Goal: Task Accomplishment & Management: Complete application form

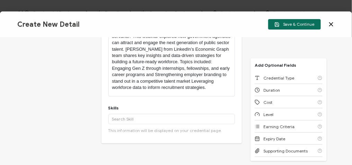
scroll to position [150, 0]
click at [112, 68] on p "Government agencies face increasing pressure to modernize and future-proof thei…" at bounding box center [172, 52] width 120 height 77
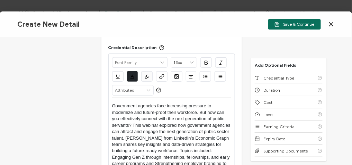
scroll to position [79, 0]
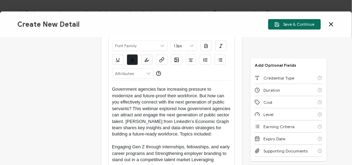
click at [204, 60] on icon "button" at bounding box center [204, 60] width 0 height 1
click at [215, 58] on button "button" at bounding box center [220, 59] width 11 height 10
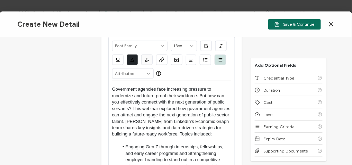
scroll to position [81, 0]
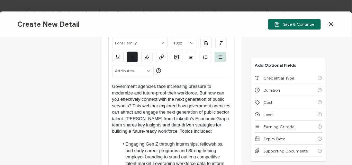
click at [121, 137] on p at bounding box center [172, 137] width 120 height 6
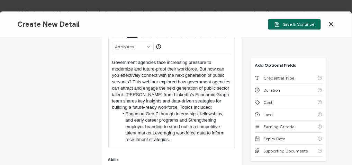
scroll to position [111, 0]
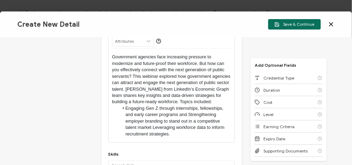
click at [188, 114] on li "Engaging Gen Z through internships, fellowships, and early career programs and …" at bounding box center [175, 121] width 113 height 32
click at [176, 126] on li "Strengthening employer branding to stand out in a competitive talent market Lev…" at bounding box center [175, 127] width 113 height 19
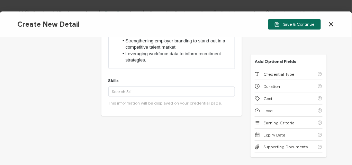
scroll to position [197, 0]
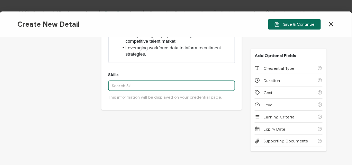
click at [147, 87] on input "text" at bounding box center [171, 85] width 127 height 10
paste input "Employer Branding"
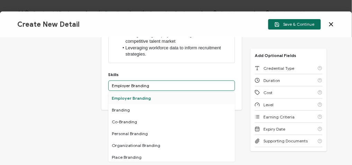
type input "Employer Branding"
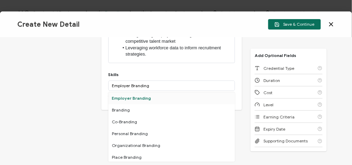
click at [141, 95] on div "Employer Branding" at bounding box center [171, 98] width 127 height 12
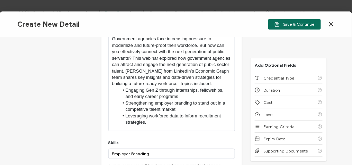
scroll to position [157, 0]
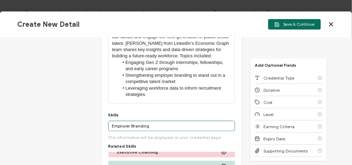
drag, startPoint x: 145, startPoint y: 126, endPoint x: 100, endPoint y: 116, distance: 46.2
click at [101, 116] on div "Credential Title LinkedIn Webinar: Early Career Talent: Building the Government…" at bounding box center [171, 113] width 141 height 422
paste input "LinkedIn Recruiter"
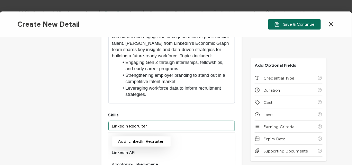
type input "LinkedIn Recruiter"
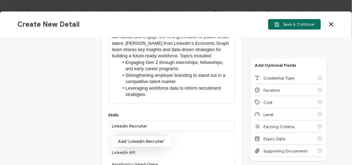
click at [144, 140] on button "Add 'LinkedIn Recruiter'" at bounding box center [141, 141] width 59 height 10
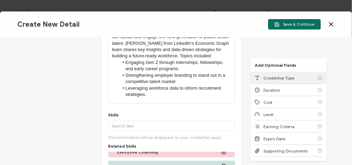
click at [290, 74] on div "Credential Type" at bounding box center [289, 78] width 68 height 12
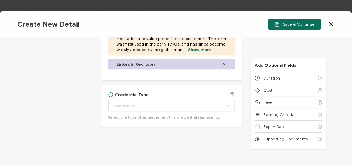
scroll to position [417, 0]
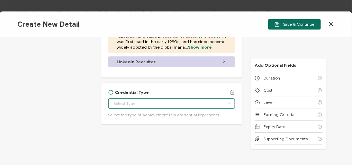
click at [154, 98] on body "Credential Designs Details Campaign Options Recipients Preview and Send All cha…" at bounding box center [176, 82] width 352 height 165
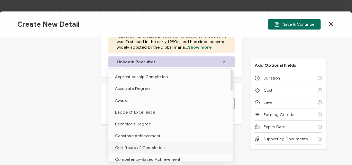
click at [145, 148] on span "Certificate of Completion" at bounding box center [140, 146] width 50 height 5
type input "Certificate of Completion"
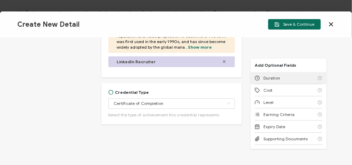
click at [271, 76] on span "Duration" at bounding box center [272, 77] width 17 height 5
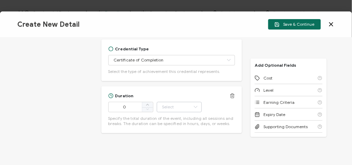
scroll to position [469, 0]
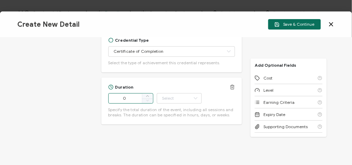
click at [130, 95] on input "0" at bounding box center [130, 98] width 45 height 10
type input "63"
click at [179, 98] on input "text" at bounding box center [179, 98] width 45 height 10
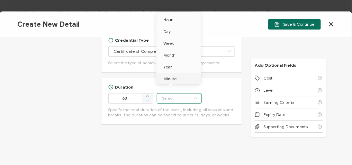
click at [177, 77] on li "Minute" at bounding box center [180, 79] width 47 height 12
type input "Minute"
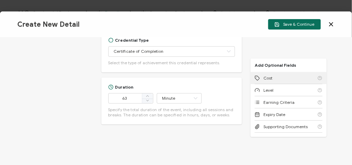
click at [264, 79] on span "Cost" at bounding box center [268, 77] width 9 height 5
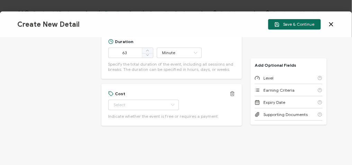
scroll to position [516, 0]
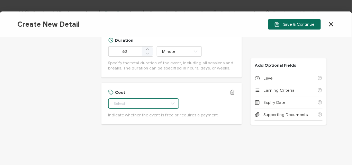
click at [122, 104] on input "text" at bounding box center [143, 103] width 71 height 10
click at [124, 112] on ul "Free Paid" at bounding box center [140, 126] width 64 height 28
click at [123, 114] on li "Free" at bounding box center [140, 120] width 64 height 12
type input "Free"
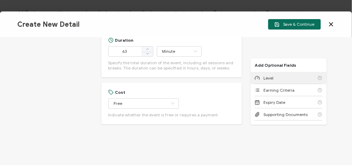
click at [282, 78] on div "Level" at bounding box center [289, 78] width 68 height 12
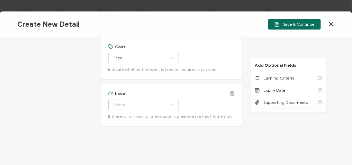
scroll to position [563, 0]
click at [137, 105] on input "text" at bounding box center [143, 103] width 71 height 10
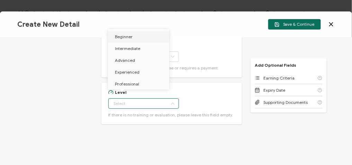
click at [127, 33] on li "Beginner" at bounding box center [140, 37] width 64 height 12
type input "Beginner"
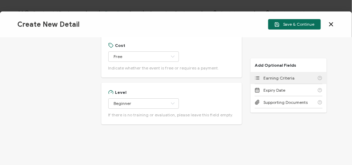
click at [277, 79] on span "Earning Criteria" at bounding box center [279, 77] width 31 height 5
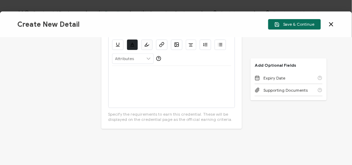
scroll to position [690, 0]
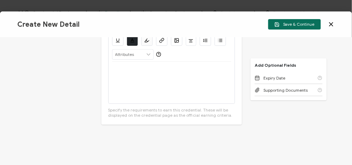
click at [150, 72] on div at bounding box center [172, 83] width 120 height 42
drag, startPoint x: 192, startPoint y: 69, endPoint x: 103, endPoint y: 71, distance: 89.1
click at [103, 71] on div "Earning Criteria Alright Sans [PERSON_NAME] Archivo Black Arial Arimo Blinker C…" at bounding box center [171, 63] width 141 height 122
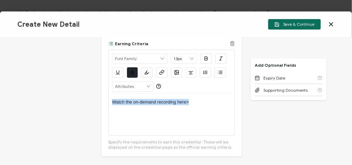
scroll to position [658, 0]
click at [164, 72] on button "button" at bounding box center [161, 73] width 11 height 10
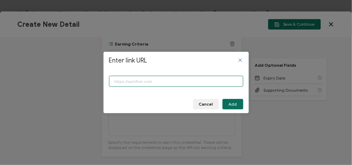
paste input "[URL][DOMAIN_NAME]"
type input "[URL][DOMAIN_NAME]"
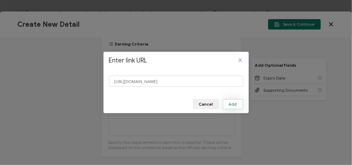
click at [232, 104] on span "Add" at bounding box center [233, 104] width 8 height 4
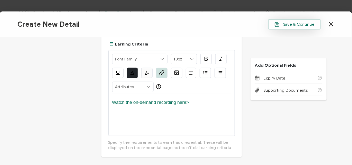
click at [301, 27] on span "Save & Continue" at bounding box center [295, 24] width 40 height 5
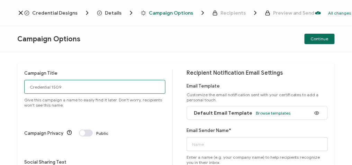
drag, startPoint x: 65, startPoint y: 87, endPoint x: 1, endPoint y: 84, distance: 64.5
click at [1, 84] on div "Campaign Title Credential 1509 Give this campaign a name to easily find it late…" at bounding box center [176, 108] width 352 height 113
paste input "8-20-2025_70453_LinkedIn Webinar"
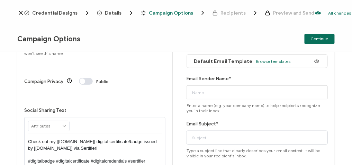
type input "8-20-2025_70453_LinkedIn Webinar"
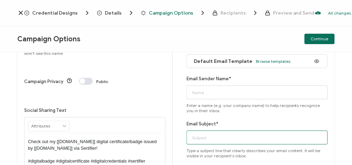
click at [208, 142] on input "Email Subject*" at bounding box center [257, 137] width 141 height 14
paste input "8-20-2025_70453_LinkedIn Webinar"
type input "8-20-2025_70453_LinkedIn Webinar"
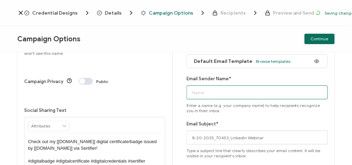
click at [206, 88] on input "Email Sender Name*" at bounding box center [257, 92] width 141 height 14
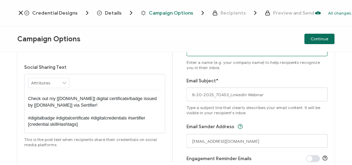
scroll to position [96, 0]
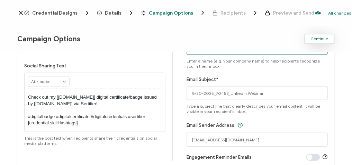
type input "CPE"
click at [328, 39] on span "Continue" at bounding box center [320, 39] width 18 height 4
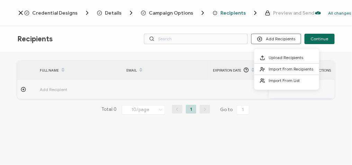
click at [283, 39] on button "Add Recipients" at bounding box center [276, 39] width 50 height 10
click at [286, 68] on span "Import From Recipients" at bounding box center [291, 68] width 45 height 5
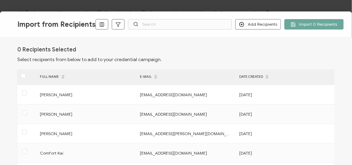
click at [351, 27] on icon at bounding box center [354, 24] width 7 height 7
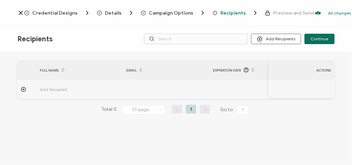
click at [270, 42] on button "Add Recipients" at bounding box center [276, 39] width 50 height 10
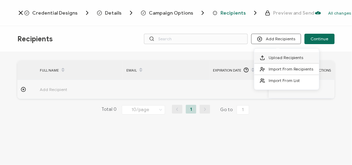
click at [275, 56] on span "Upload Recipients" at bounding box center [286, 57] width 35 height 5
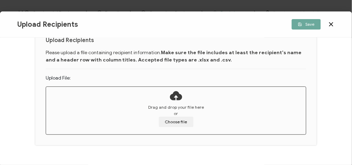
scroll to position [45, 0]
click at [168, 124] on button "Choose file" at bounding box center [176, 122] width 35 height 10
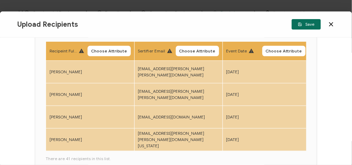
scroll to position [73, 0]
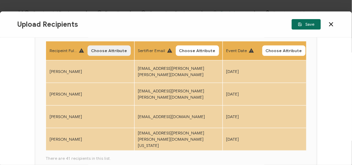
click at [104, 52] on span "Choose Attribute" at bounding box center [109, 50] width 36 height 4
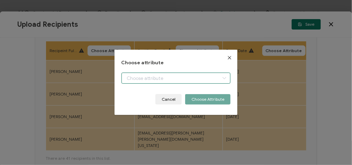
click at [134, 78] on body "Credential Designs Details Campaign Options Recipients Preview and Send All cha…" at bounding box center [176, 82] width 352 height 165
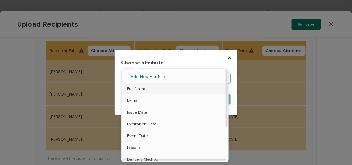
click at [142, 88] on span "Full Name" at bounding box center [136, 88] width 19 height 12
type input "Full Name"
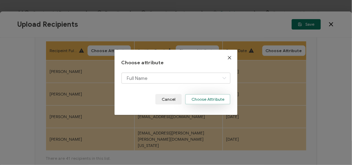
click at [213, 98] on button "Choose Attribute" at bounding box center [207, 99] width 45 height 10
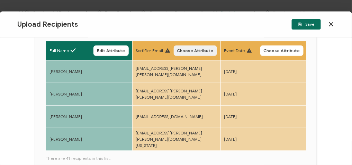
click at [189, 52] on span "Choose Attribute" at bounding box center [195, 50] width 36 height 4
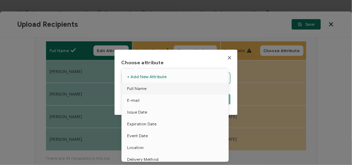
click at [152, 73] on body "Credential Designs Details Campaign Options Recipients Preview and Send All cha…" at bounding box center [176, 82] width 352 height 165
click at [144, 98] on li "E-mail" at bounding box center [176, 100] width 113 height 12
type input "E-mail"
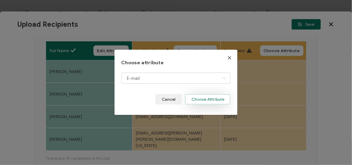
click at [211, 101] on button "Choose Attribute" at bounding box center [207, 99] width 45 height 10
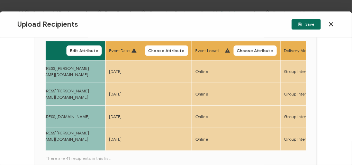
scroll to position [0, 116]
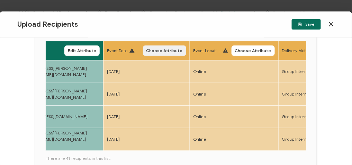
click at [161, 47] on button "Choose Attribute" at bounding box center [164, 50] width 43 height 10
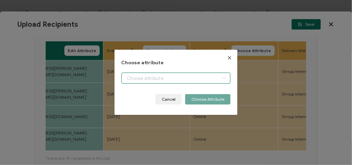
click at [177, 73] on input "dialog" at bounding box center [176, 77] width 109 height 11
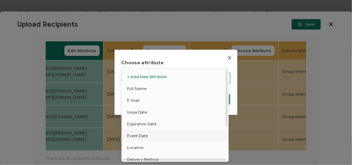
click at [147, 133] on li "Event Date" at bounding box center [176, 136] width 113 height 12
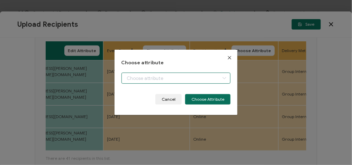
type input "Event Date"
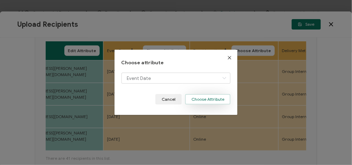
click at [208, 95] on button "Choose Attribute" at bounding box center [207, 99] width 45 height 10
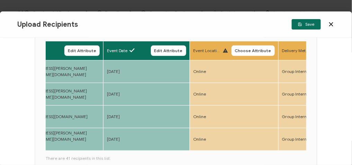
click at [241, 56] on th "Event Location Choose Attribute" at bounding box center [234, 50] width 89 height 19
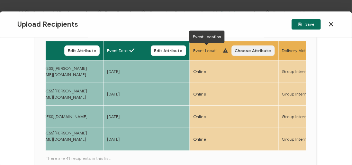
click at [246, 53] on button "Choose Attribute" at bounding box center [253, 50] width 43 height 10
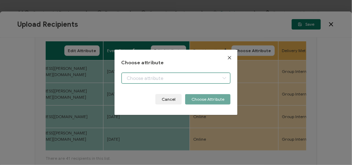
click at [167, 77] on body "Credential Designs Details Campaign Options Recipients Preview and Send All cha…" at bounding box center [176, 82] width 352 height 165
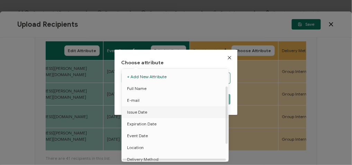
scroll to position [27, 0]
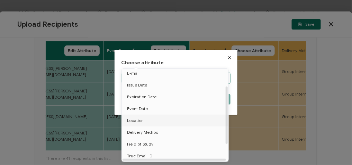
click at [136, 118] on span "Location" at bounding box center [135, 120] width 17 height 12
type input "Location"
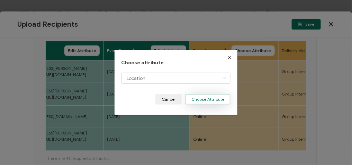
click at [211, 98] on button "Choose Attribute" at bounding box center [207, 99] width 45 height 10
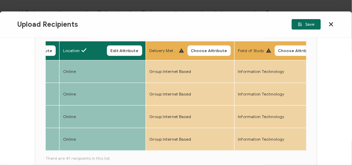
scroll to position [0, 247]
click at [204, 45] on button "Choose Attribute" at bounding box center [208, 50] width 43 height 10
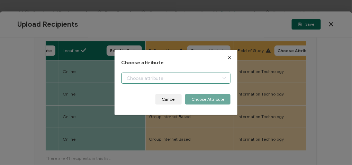
click at [147, 73] on body "Credential Designs Details Campaign Options Recipients Preview and Send All cha…" at bounding box center [176, 82] width 352 height 165
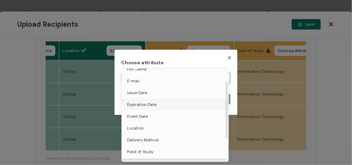
scroll to position [20, 0]
click at [149, 141] on span "Delivery Method" at bounding box center [143, 139] width 32 height 12
type input "Delivery Method"
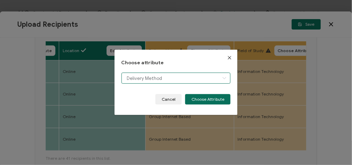
click at [188, 76] on input "Delivery Method" at bounding box center [176, 77] width 109 height 11
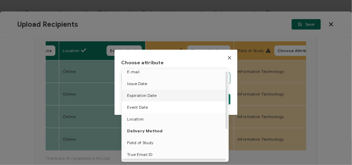
scroll to position [0, 0]
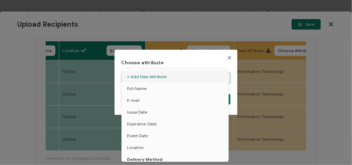
click at [228, 56] on icon "Close" at bounding box center [230, 58] width 6 height 6
type input "Delivery Method"
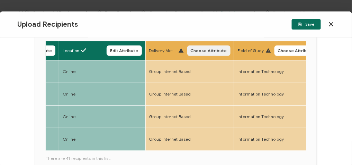
click at [208, 49] on span "Choose Attribute" at bounding box center [209, 50] width 36 height 4
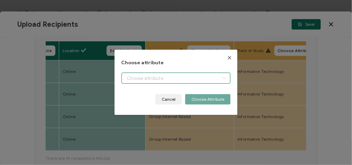
click at [175, 77] on body "Credential Designs Details Campaign Options Recipients Preview and Send All cha…" at bounding box center [176, 82] width 352 height 165
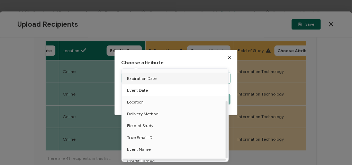
scroll to position [50, 0]
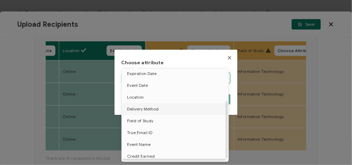
click at [144, 112] on span "Delivery Method" at bounding box center [143, 109] width 32 height 12
type input "Delivery Method"
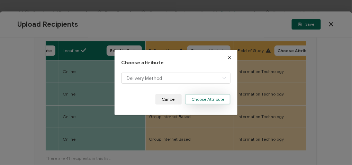
click at [215, 101] on button "Choose Attribute" at bounding box center [207, 99] width 45 height 10
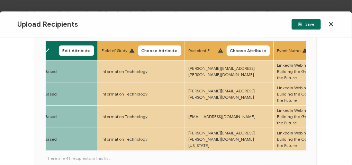
scroll to position [0, 382]
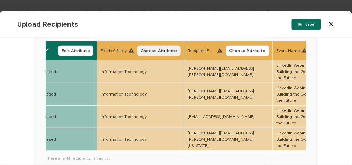
click at [160, 48] on span "Choose Attribute" at bounding box center [159, 50] width 36 height 4
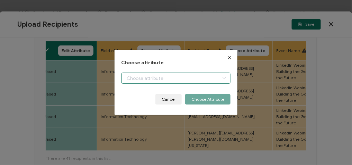
click at [164, 81] on body "Credential Designs Details Campaign Options Recipients Preview and Send All cha…" at bounding box center [176, 82] width 352 height 165
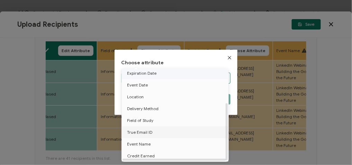
scroll to position [54, 0]
click at [150, 116] on span "Field of Study" at bounding box center [140, 120] width 26 height 12
type input "Field of Study"
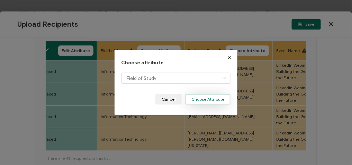
click at [197, 100] on button "Choose Attribute" at bounding box center [207, 99] width 45 height 10
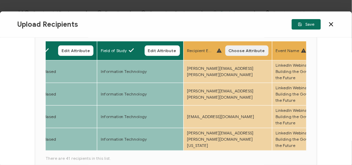
click at [237, 52] on span "Choose Attribute" at bounding box center [247, 50] width 36 height 4
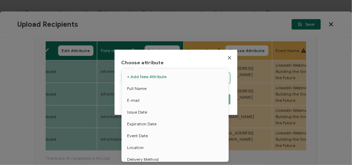
click at [177, 80] on body "Credential Designs Details Campaign Options Recipients Preview and Send All cha…" at bounding box center [176, 82] width 352 height 165
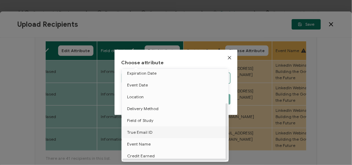
click at [151, 131] on li "True Email ID" at bounding box center [176, 132] width 113 height 12
type input "True Email ID"
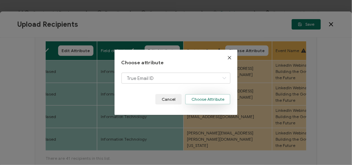
click at [209, 100] on button "Choose Attribute" at bounding box center [207, 99] width 45 height 10
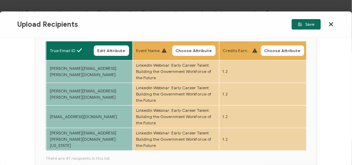
scroll to position [0, 522]
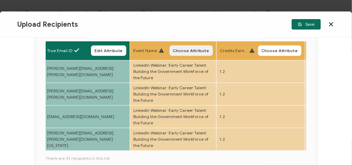
click at [190, 48] on span "Choose Attribute" at bounding box center [191, 50] width 36 height 4
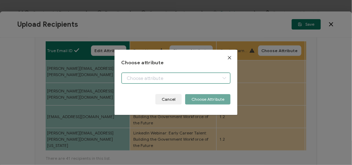
click at [185, 76] on body "Credential Designs Details Campaign Options Recipients Preview and Send All cha…" at bounding box center [176, 82] width 352 height 165
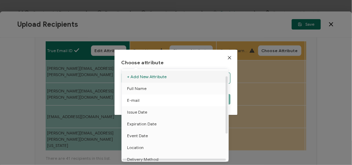
scroll to position [54, 0]
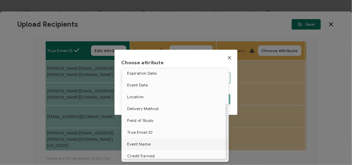
click at [148, 142] on span "Event Name" at bounding box center [139, 144] width 24 height 12
type input "Event Name"
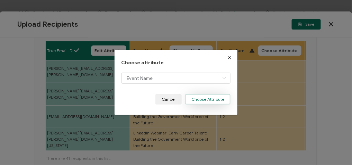
click at [202, 98] on button "Choose Attribute" at bounding box center [207, 99] width 45 height 10
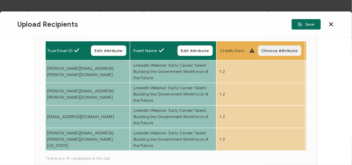
click at [275, 49] on span "Choose Attribute" at bounding box center [280, 50] width 36 height 4
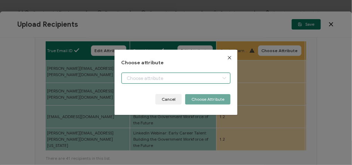
click at [150, 79] on body "Credential Designs Details Campaign Options Recipients Preview and Send All cha…" at bounding box center [176, 82] width 352 height 165
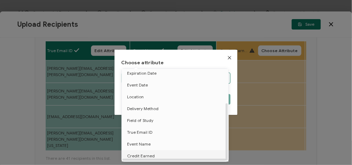
click at [146, 151] on span "Credit Earned" at bounding box center [141, 156] width 28 height 12
type input "Credit Earned"
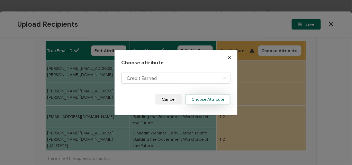
click at [204, 101] on button "Choose Attribute" at bounding box center [207, 99] width 45 height 10
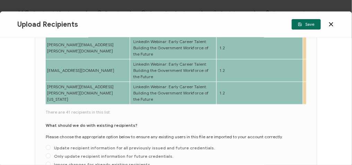
scroll to position [154, 0]
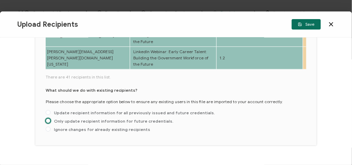
click at [47, 120] on span at bounding box center [48, 120] width 5 height 5
click at [47, 120] on input "Only update recipient information for future credentials." at bounding box center [48, 121] width 5 height 6
radio input "true"
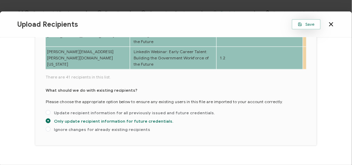
click at [311, 26] on span "Save" at bounding box center [306, 24] width 17 height 4
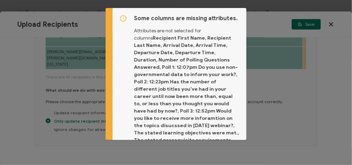
scroll to position [86, 0]
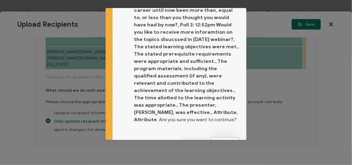
click at [223, 137] on button "Proceed" at bounding box center [225, 142] width 29 height 10
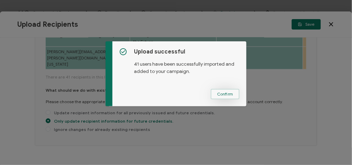
click at [222, 89] on button "Confirm" at bounding box center [225, 94] width 29 height 10
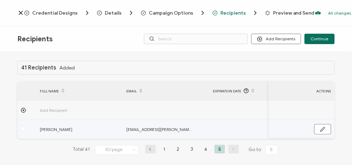
scroll to position [5, 0]
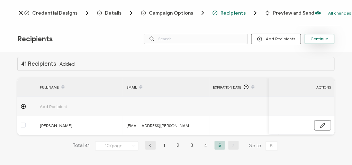
click at [323, 40] on span "Continue" at bounding box center [320, 39] width 18 height 4
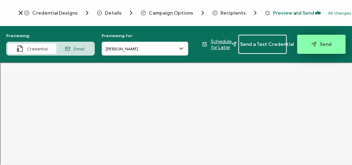
click at [329, 43] on span "Send" at bounding box center [322, 44] width 20 height 5
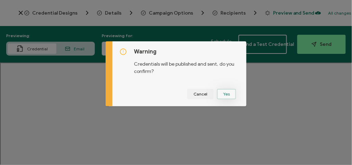
click at [228, 92] on button "Yes" at bounding box center [226, 94] width 19 height 10
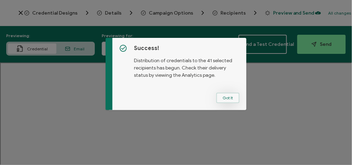
click at [226, 98] on button "Got It" at bounding box center [228, 97] width 23 height 10
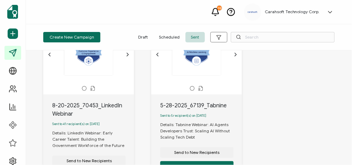
scroll to position [97, 0]
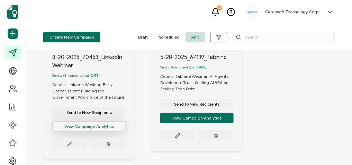
click at [94, 126] on button "View Campaign Analytics" at bounding box center [88, 126] width 73 height 10
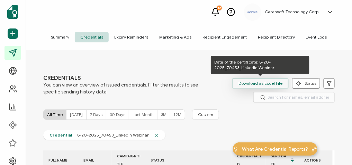
click at [266, 83] on span "Download as Excel File" at bounding box center [261, 83] width 44 height 10
